Goal: Information Seeking & Learning: Find specific fact

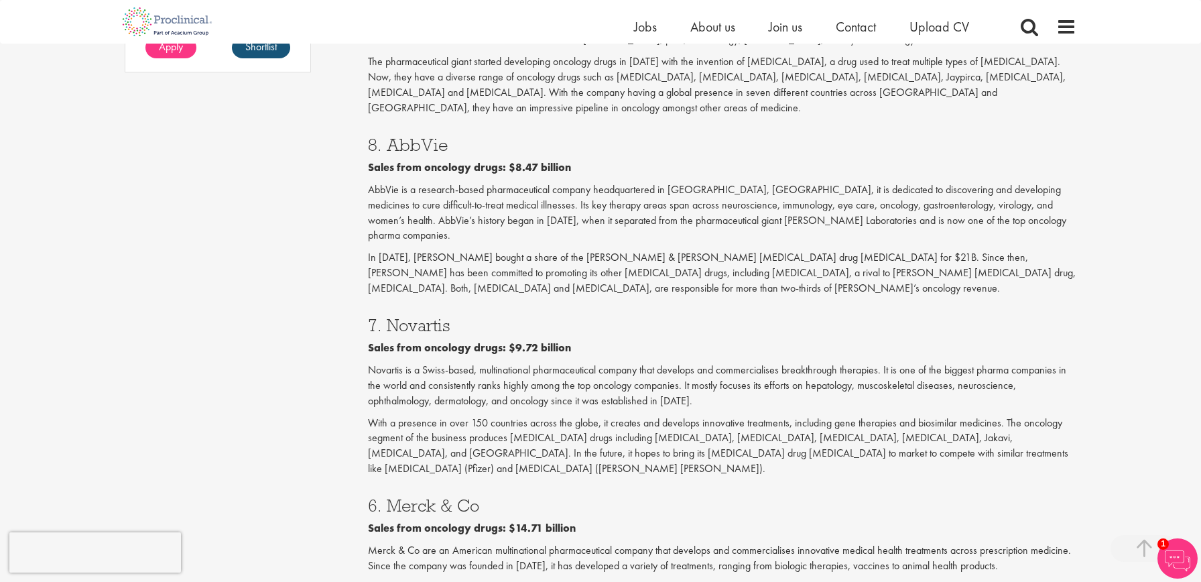
scroll to position [1140, 0]
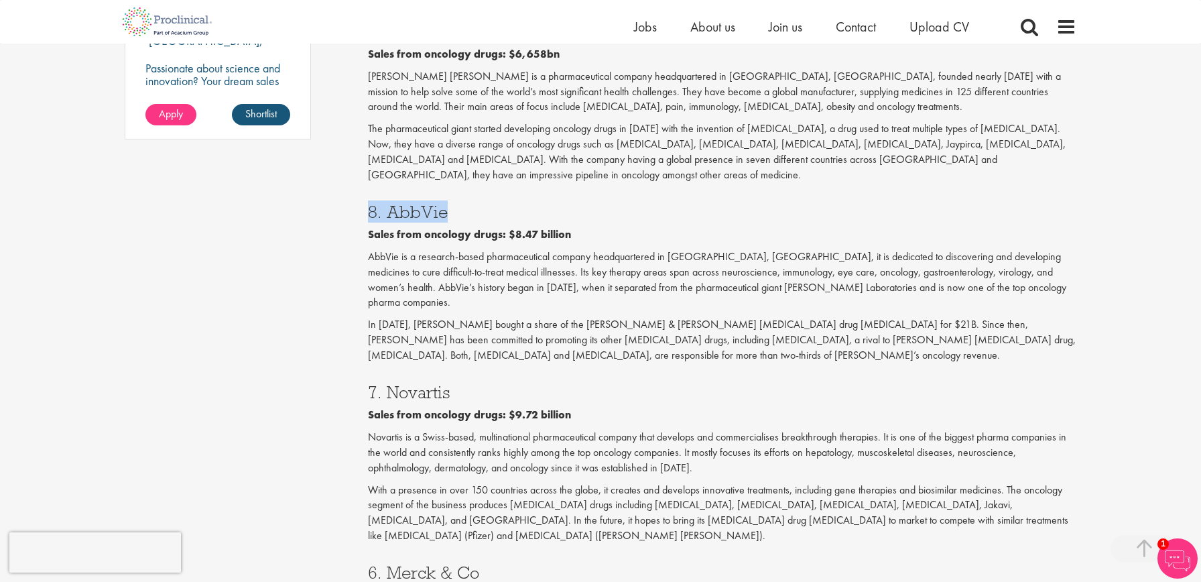
drag, startPoint x: 437, startPoint y: 162, endPoint x: 344, endPoint y: 171, distance: 93.6
click at [344, 171] on div "Content types Quizzes Blogs Guidebooks & Reports Videos Infographics Case studi…" at bounding box center [601, 405] width 972 height 2803
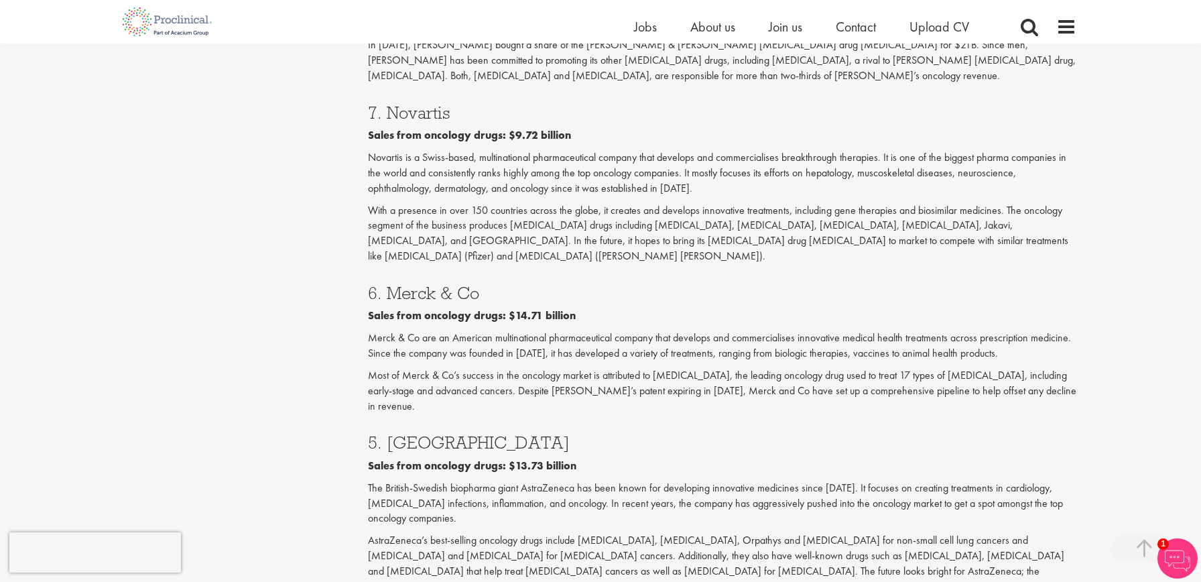
scroll to position [1408, 0]
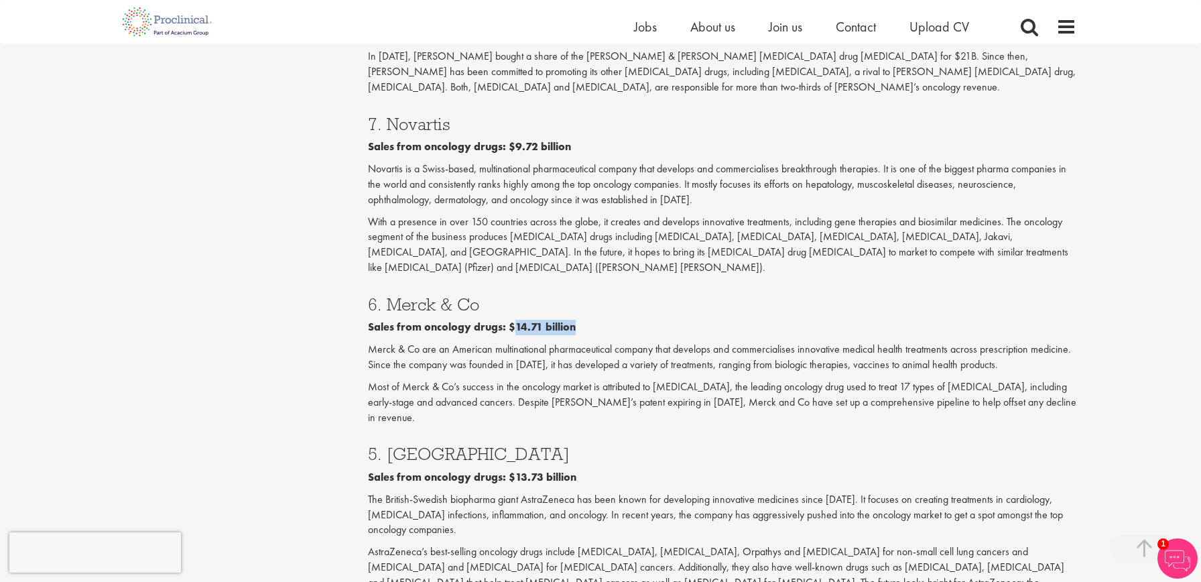
drag, startPoint x: 580, startPoint y: 251, endPoint x: 511, endPoint y: 253, distance: 68.4
click at [511, 320] on p "Sales from oncology drugs: $14.71 billion" at bounding box center [722, 327] width 709 height 15
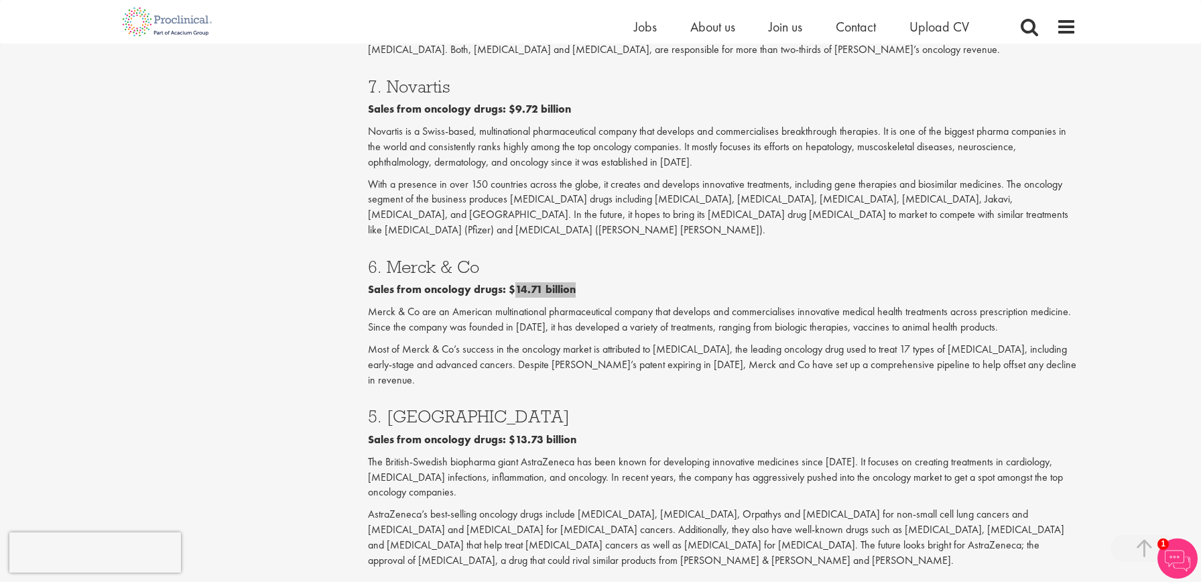
scroll to position [1475, 0]
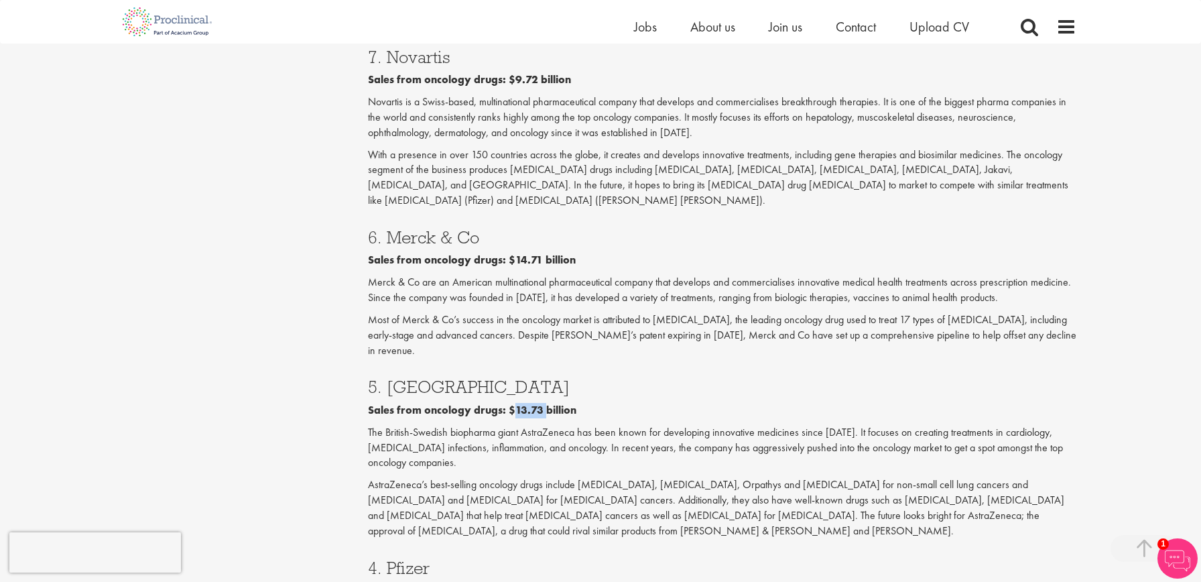
drag, startPoint x: 514, startPoint y: 317, endPoint x: 544, endPoint y: 317, distance: 29.5
click at [544, 403] on b "Sales from oncology drugs: $13.73 billion" at bounding box center [472, 410] width 208 height 14
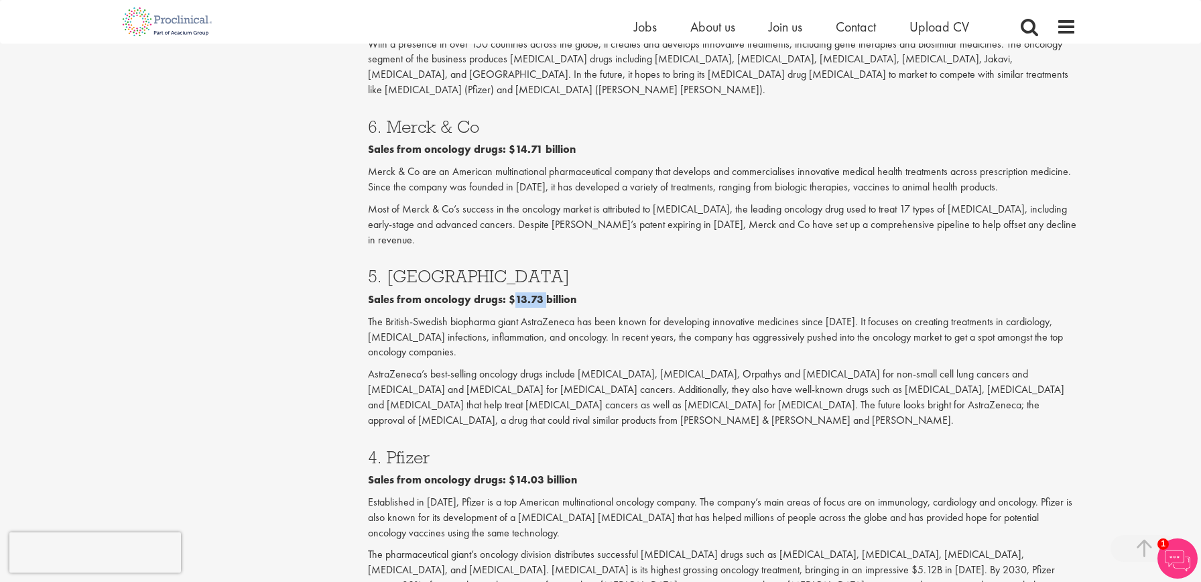
scroll to position [1609, 0]
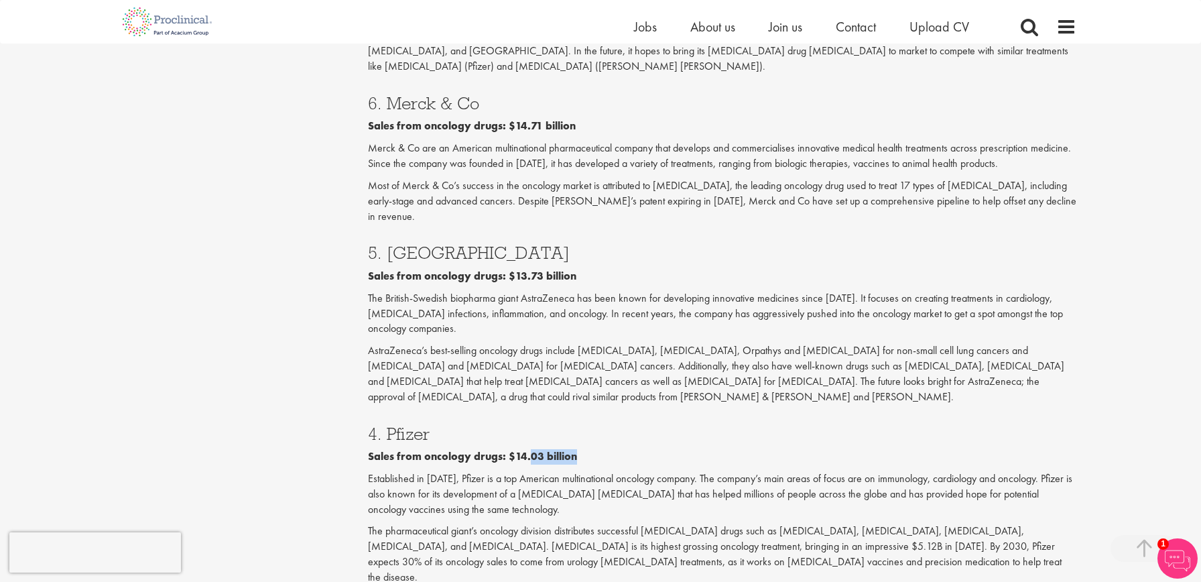
drag, startPoint x: 579, startPoint y: 348, endPoint x: 529, endPoint y: 353, distance: 50.5
click at [529, 449] on p "Sales from oncology drugs: $14.03 billion" at bounding box center [722, 456] width 709 height 15
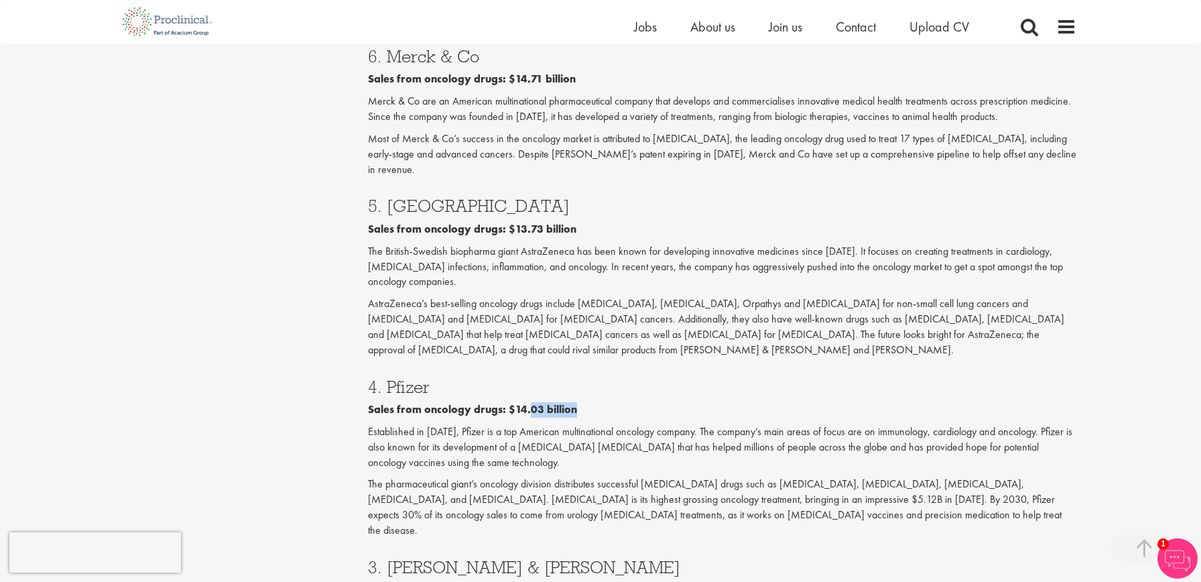
scroll to position [1676, 0]
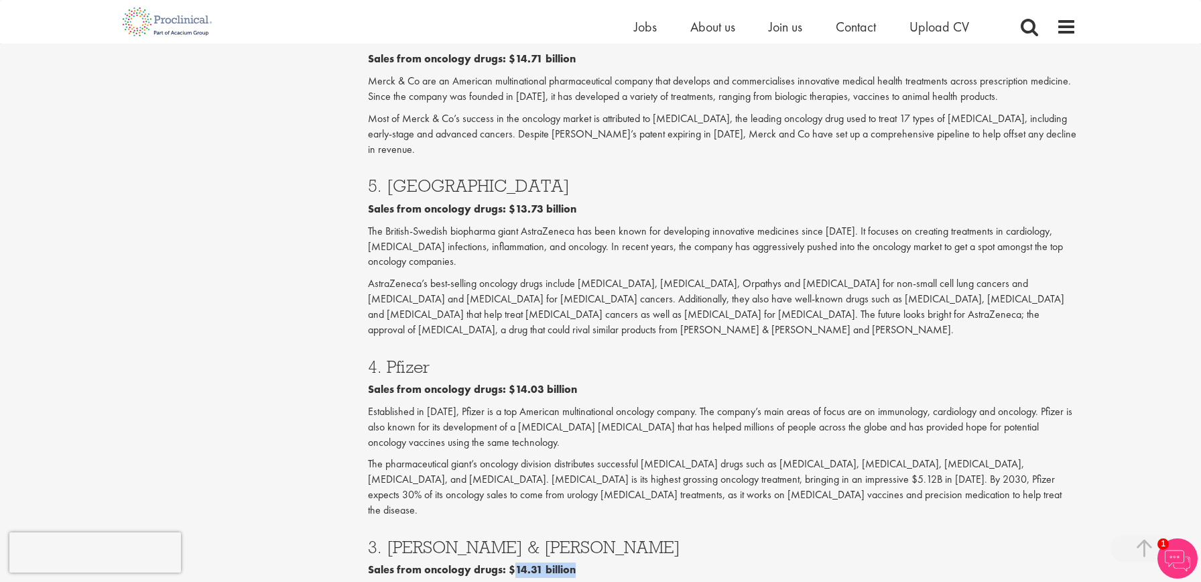
drag, startPoint x: 584, startPoint y: 455, endPoint x: 513, endPoint y: 455, distance: 70.4
click at [513, 562] on p "Sales from oncology drugs: $14.31 billion" at bounding box center [722, 569] width 709 height 15
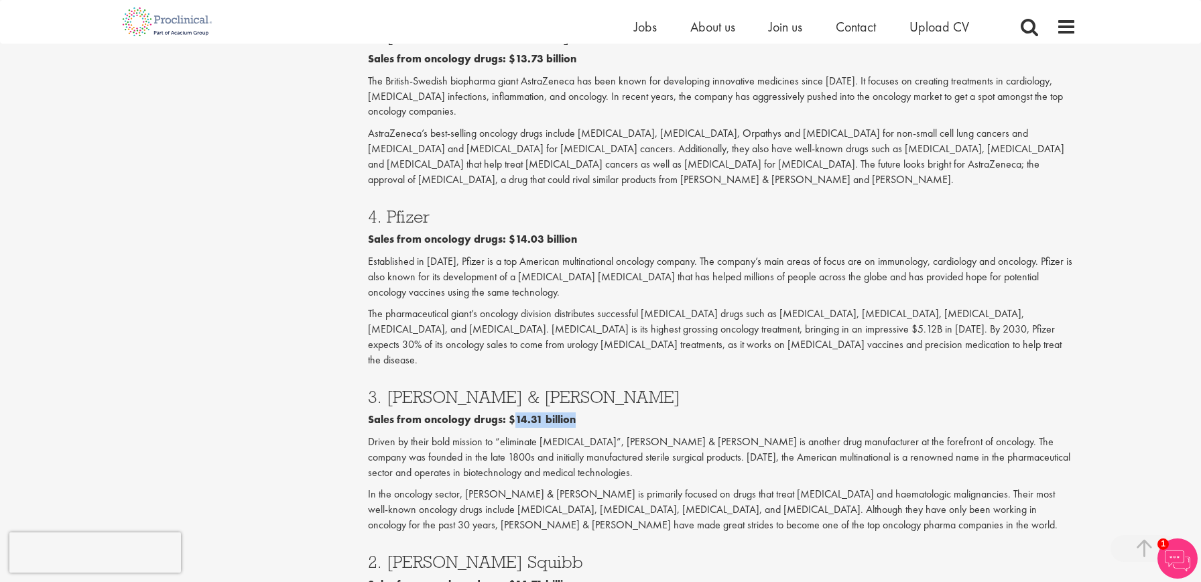
scroll to position [1877, 0]
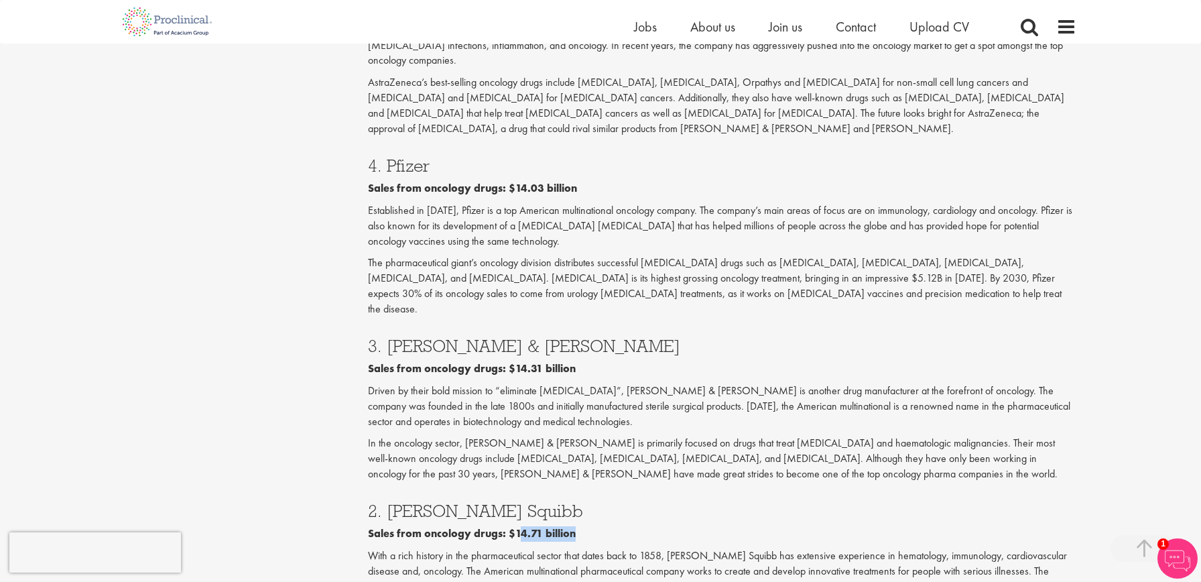
drag, startPoint x: 576, startPoint y: 411, endPoint x: 517, endPoint y: 413, distance: 59.0
click at [517, 526] on p "Sales from oncology drugs: $14.71 billion" at bounding box center [722, 533] width 709 height 15
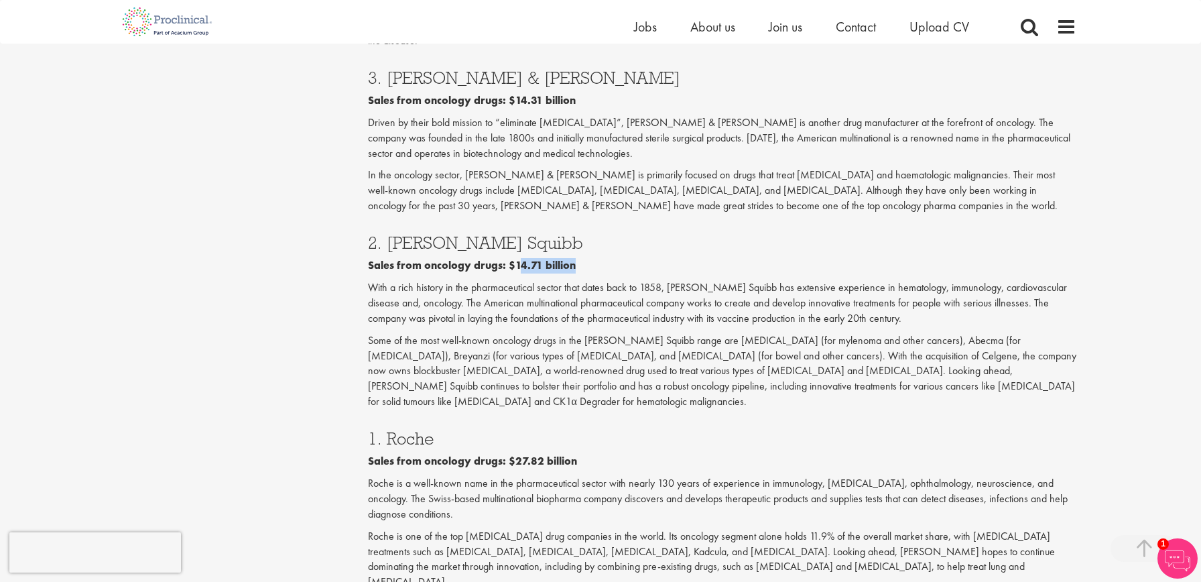
scroll to position [2212, 0]
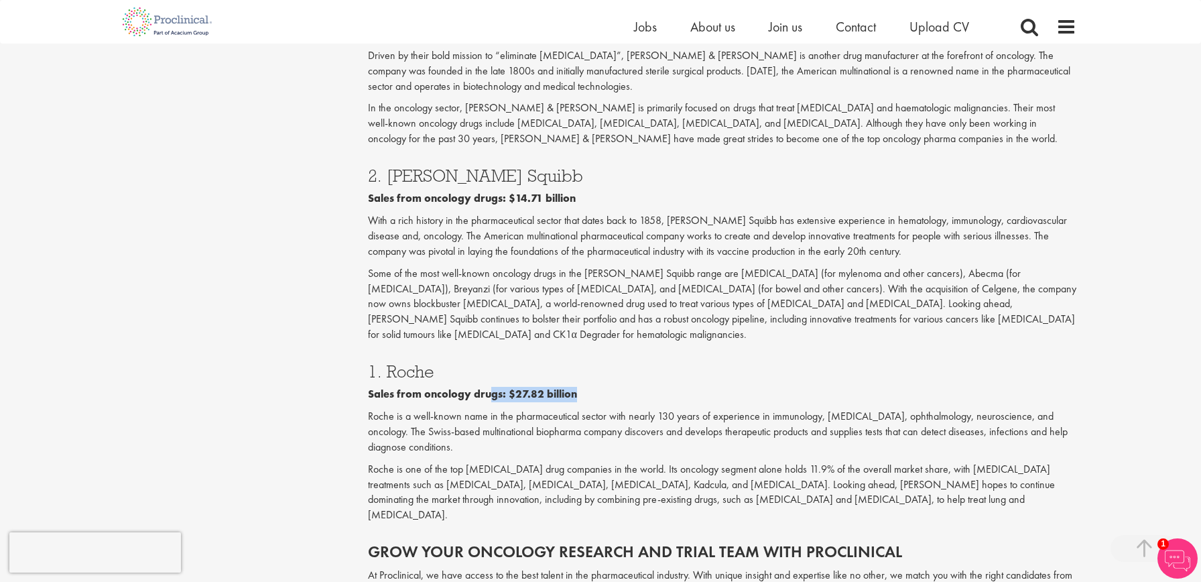
drag, startPoint x: 574, startPoint y: 264, endPoint x: 491, endPoint y: 263, distance: 83.1
click at [491, 387] on p "Sales from oncology drugs: $27.82 billion" at bounding box center [722, 394] width 709 height 15
drag, startPoint x: 757, startPoint y: 331, endPoint x: 894, endPoint y: 336, distance: 136.8
click at [894, 462] on p "Roche is one of the top [MEDICAL_DATA] drug companies in the world. Its oncolog…" at bounding box center [722, 492] width 709 height 61
drag, startPoint x: 1029, startPoint y: 330, endPoint x: 1065, endPoint y: 330, distance: 36.2
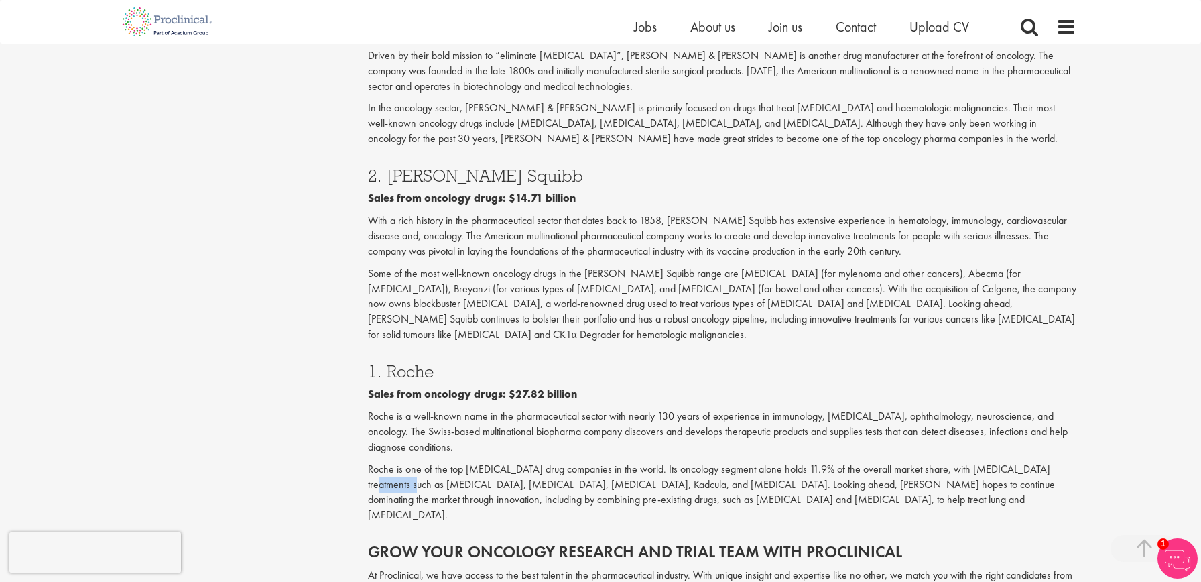
click at [1065, 462] on p "Roche is one of the top [MEDICAL_DATA] drug companies in the world. Its oncolog…" at bounding box center [722, 492] width 709 height 61
copy p "[MEDICAL_DATA]"
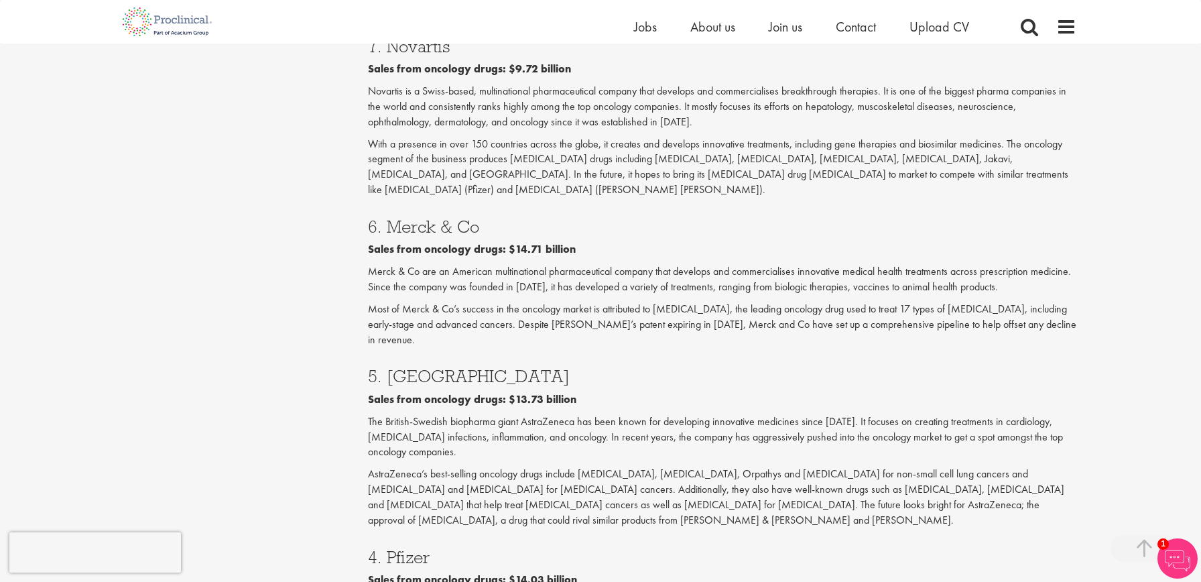
scroll to position [1475, 0]
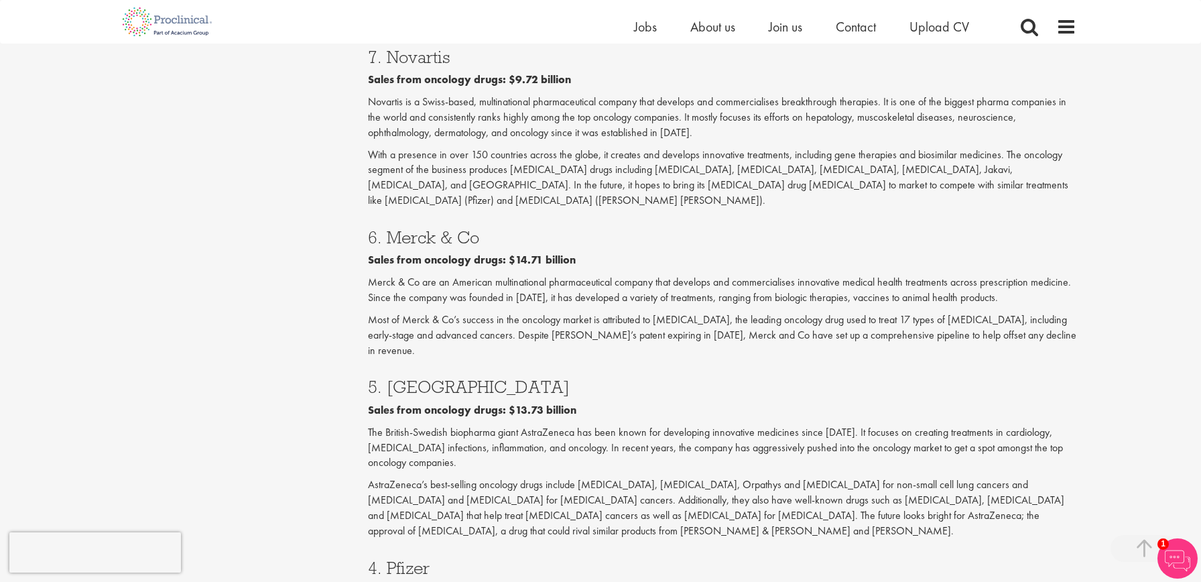
drag, startPoint x: 477, startPoint y: 164, endPoint x: 365, endPoint y: 164, distance: 111.9
click at [365, 164] on div "Who are the top 10 oncology companies in the world? (2024) our consultant manag…" at bounding box center [722, 69] width 729 height 2789
drag, startPoint x: 500, startPoint y: 306, endPoint x: 355, endPoint y: 318, distance: 145.3
click at [355, 318] on div "Content types Quizzes Blogs Guidebooks & Reports Videos Infographics Case studi…" at bounding box center [601, 70] width 972 height 2803
drag, startPoint x: 431, startPoint y: 464, endPoint x: 366, endPoint y: 463, distance: 65.0
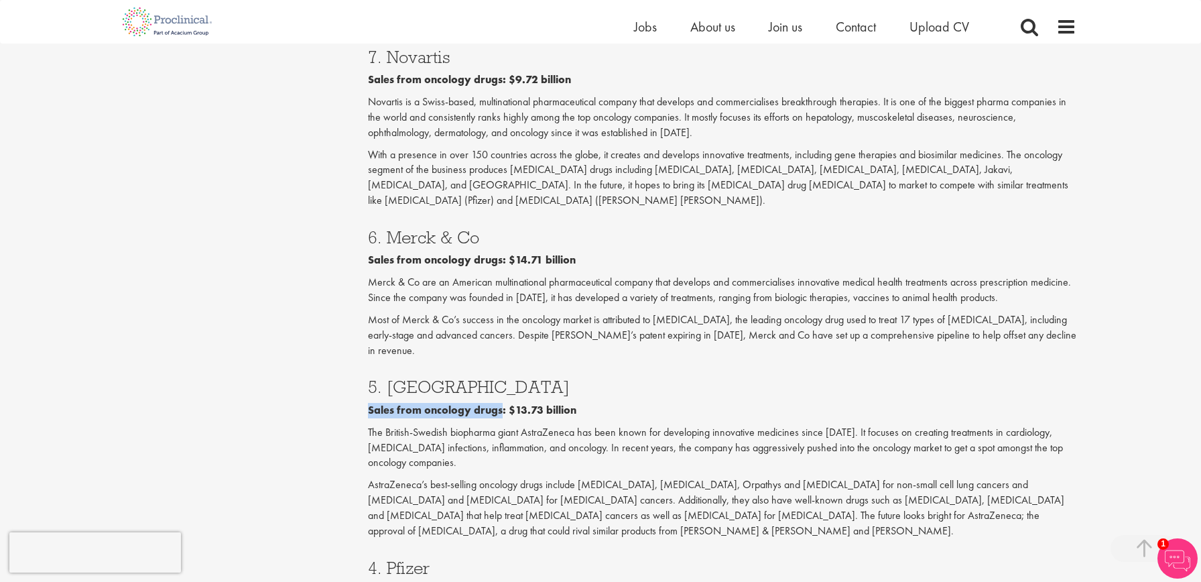
click at [373, 559] on h3 "4. Pfizer" at bounding box center [722, 567] width 709 height 17
drag, startPoint x: 366, startPoint y: 463, endPoint x: 335, endPoint y: 438, distance: 40.0
click at [335, 438] on div "Content types Quizzes Blogs Guidebooks & Reports Videos Infographics Case studi…" at bounding box center [601, 70] width 972 height 2803
